Goal: Use online tool/utility: Utilize a website feature to perform a specific function

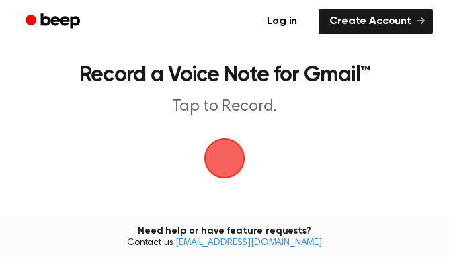
click at [175, 165] on main "Record a Voice Note for Gmail™ Tap to Record. Tired of copying and pasting? Use…" at bounding box center [224, 196] width 449 height 392
click at [216, 156] on span "button" at bounding box center [224, 158] width 41 height 41
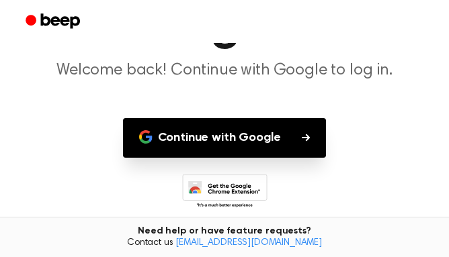
scroll to position [85, 0]
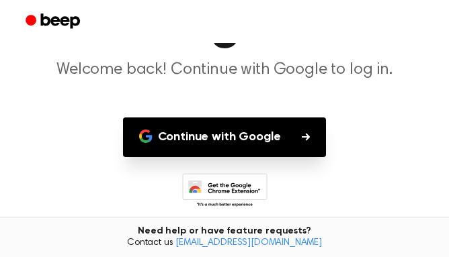
click at [250, 139] on button "Continue with Google" at bounding box center [225, 138] width 204 height 40
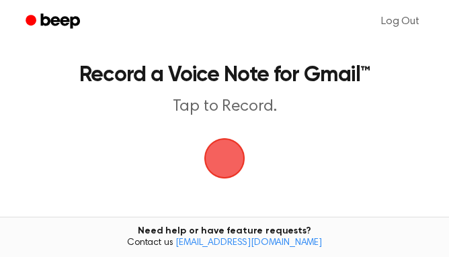
click at [228, 165] on span "button" at bounding box center [224, 158] width 41 height 41
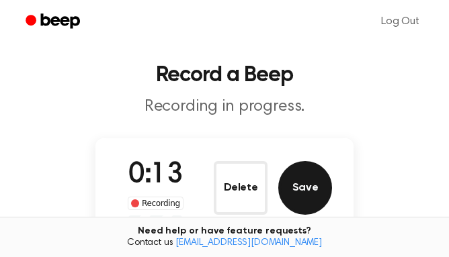
click at [300, 188] on button "Save" at bounding box center [305, 188] width 54 height 54
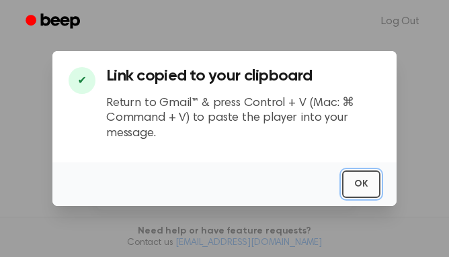
click at [367, 187] on button "OK" at bounding box center [361, 185] width 38 height 28
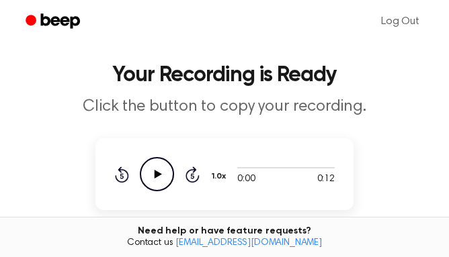
click at [156, 186] on icon "Play Audio" at bounding box center [157, 174] width 34 height 34
